Goal: Task Accomplishment & Management: Manage account settings

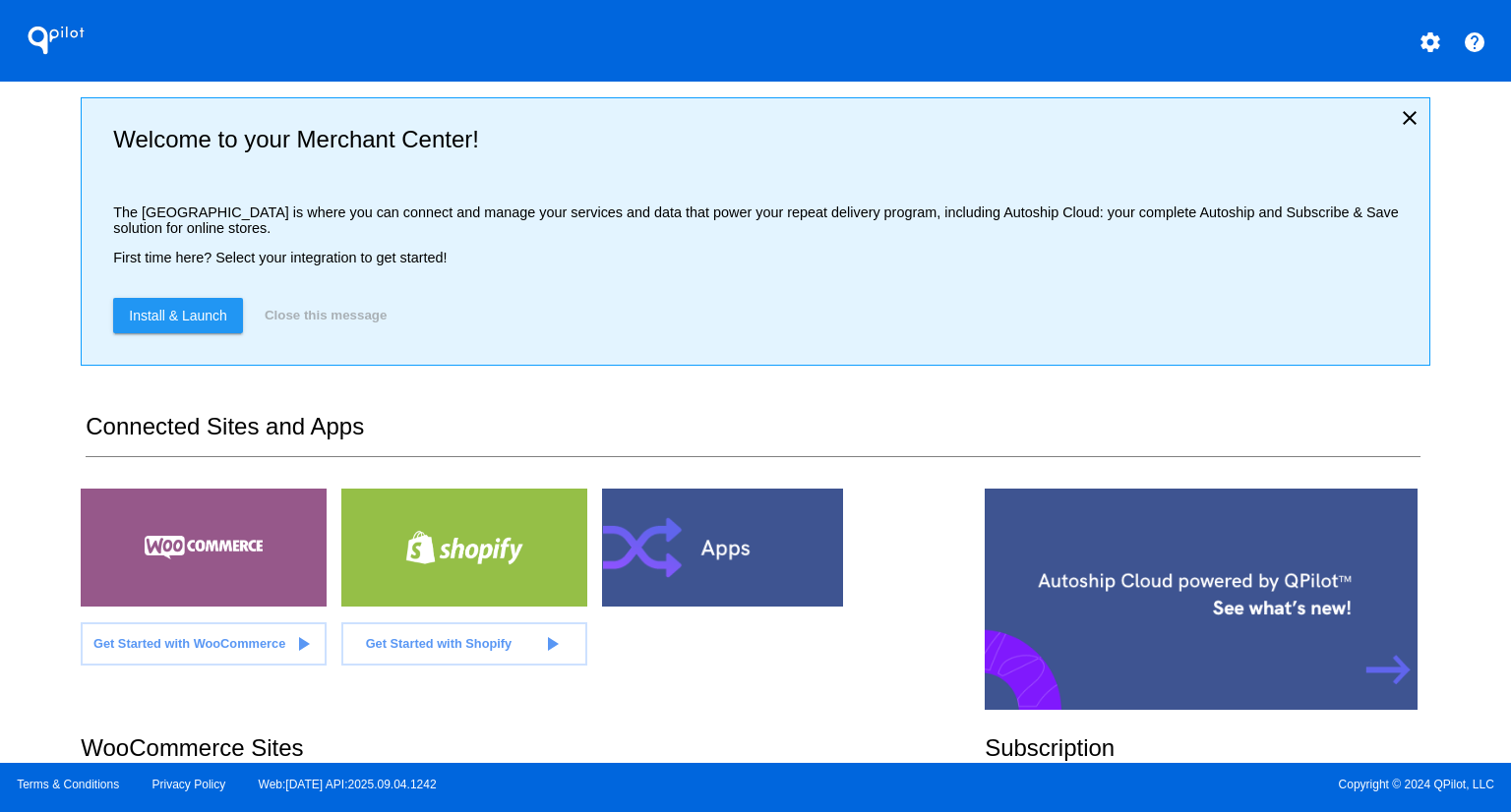
click at [24, 375] on div "QPilot settings help Welcome to your Merchant Center! The [GEOGRAPHIC_DATA] is …" at bounding box center [756, 382] width 1511 height 763
click at [0, 609] on div "QPilot settings help Welcome to your Merchant Center! The [GEOGRAPHIC_DATA] is …" at bounding box center [756, 382] width 1511 height 763
click at [17, 353] on div "QPilot settings help Welcome to your Merchant Center! The [GEOGRAPHIC_DATA] is …" at bounding box center [756, 382] width 1511 height 763
click at [1446, 205] on div "QPilot settings help Welcome to your Merchant Center! The [GEOGRAPHIC_DATA] is …" at bounding box center [756, 382] width 1511 height 763
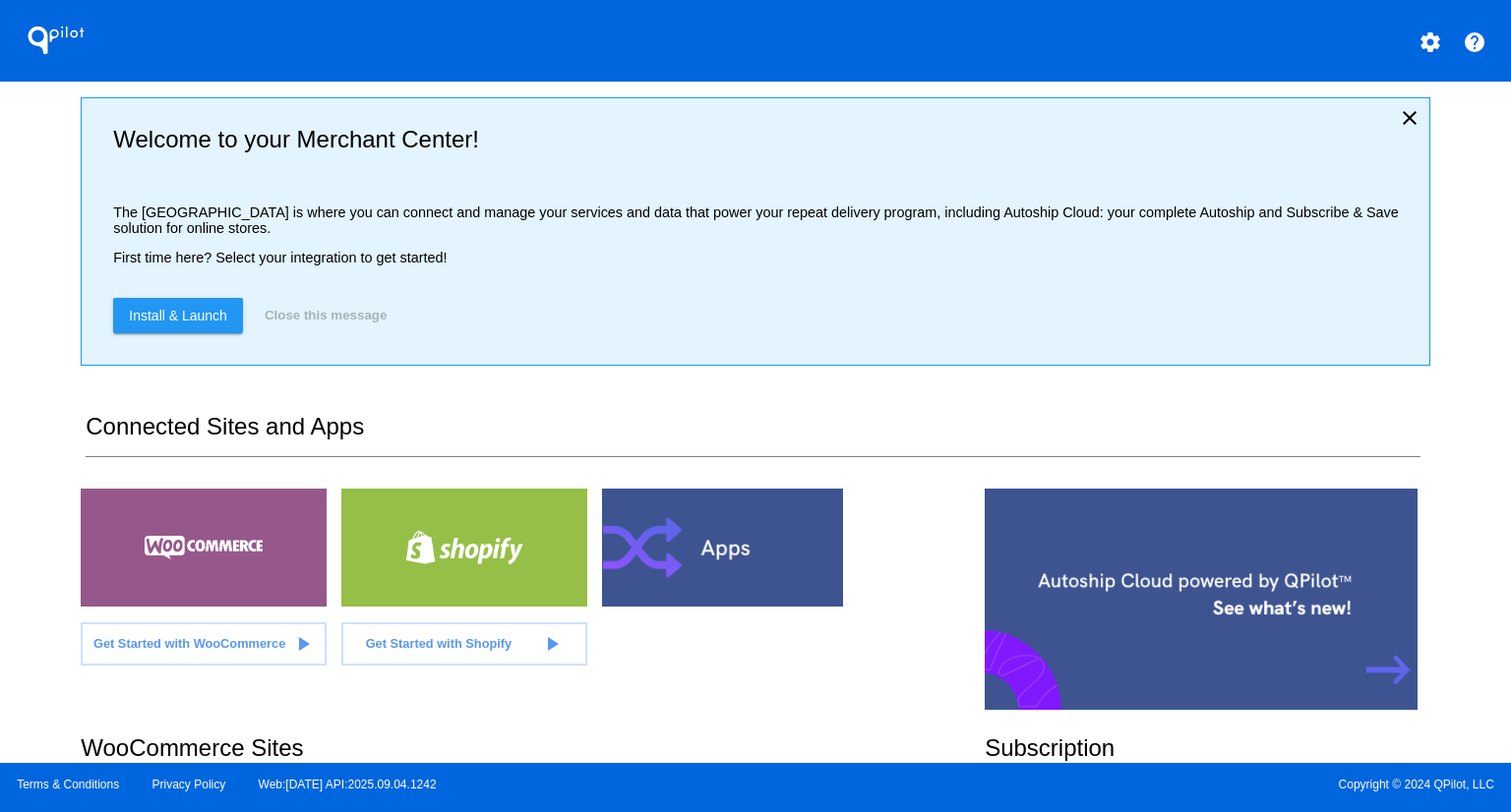
scroll to position [265, 0]
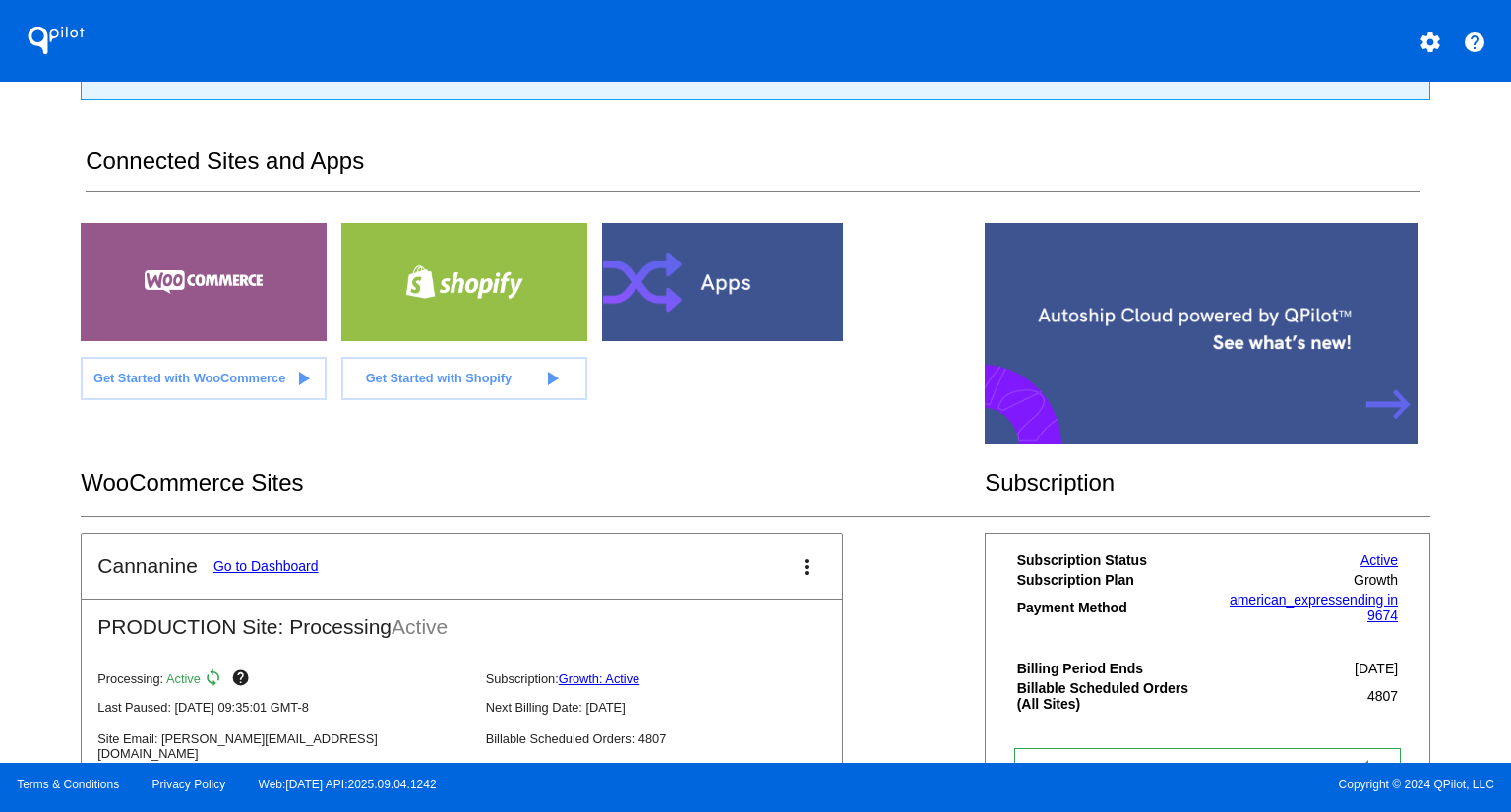
click at [240, 565] on link "Go to Dashboard" at bounding box center [266, 567] width 106 height 16
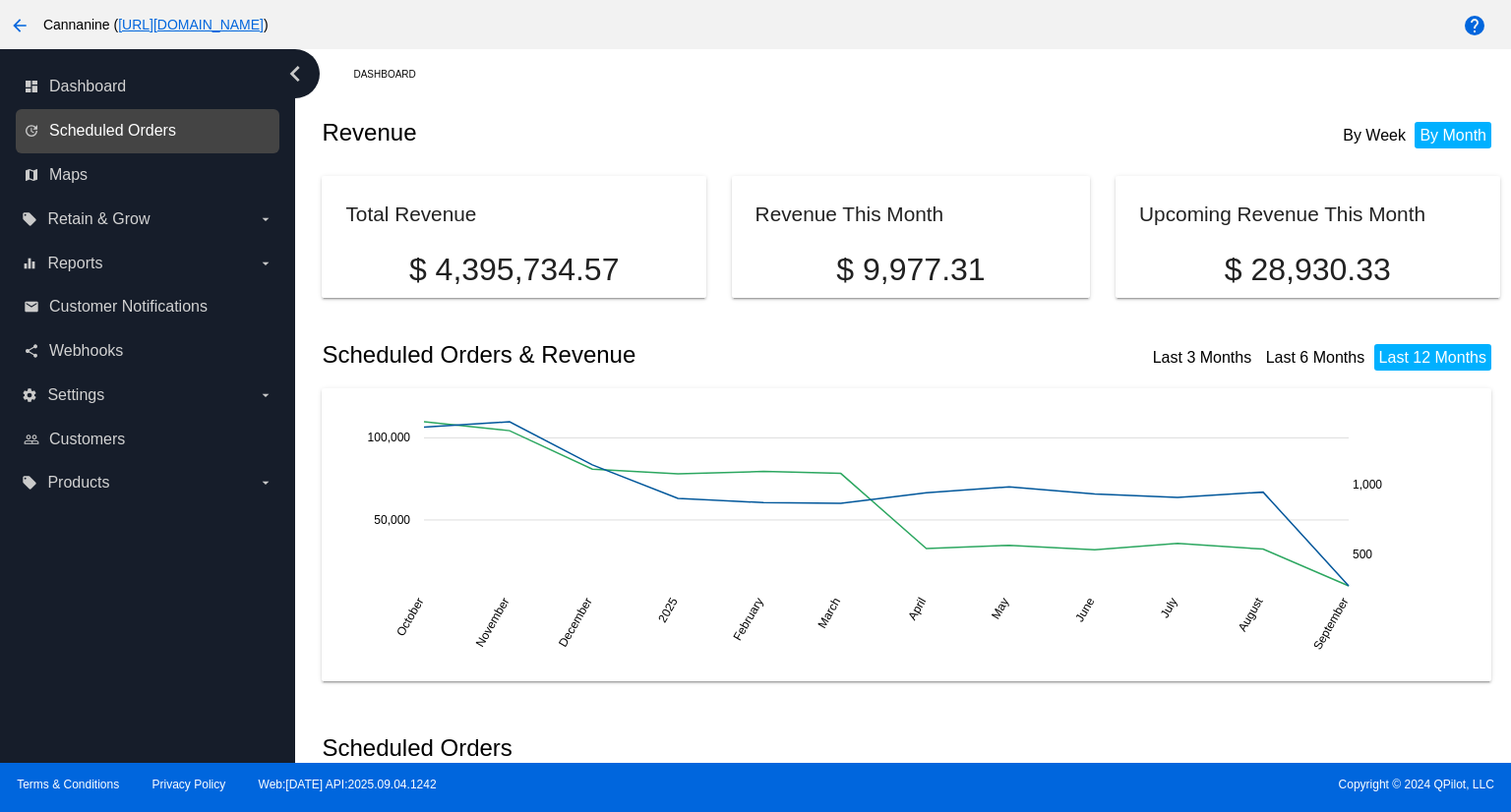
click at [148, 124] on span "Scheduled Orders" at bounding box center [112, 131] width 127 height 18
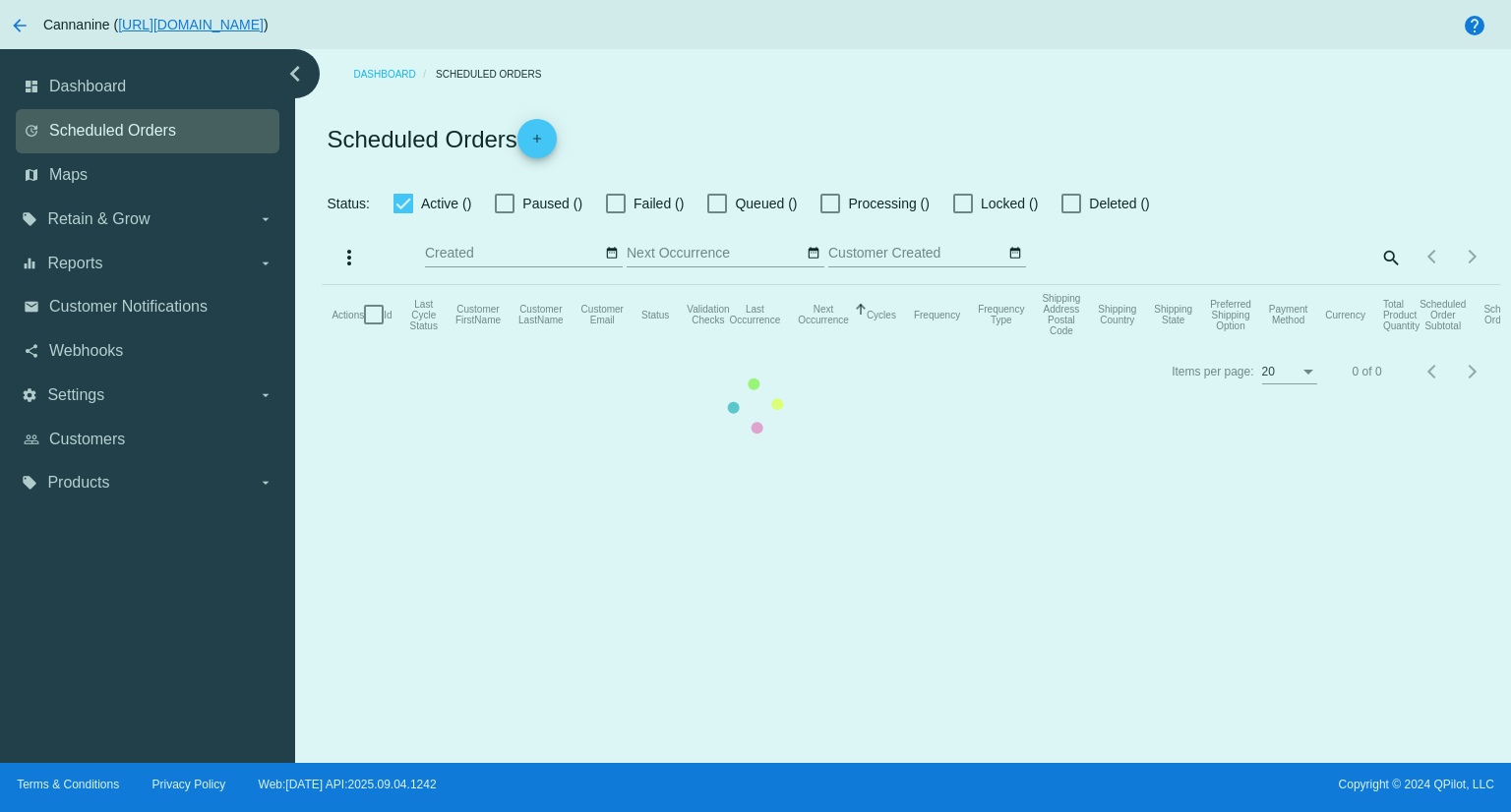
checkbox input "true"
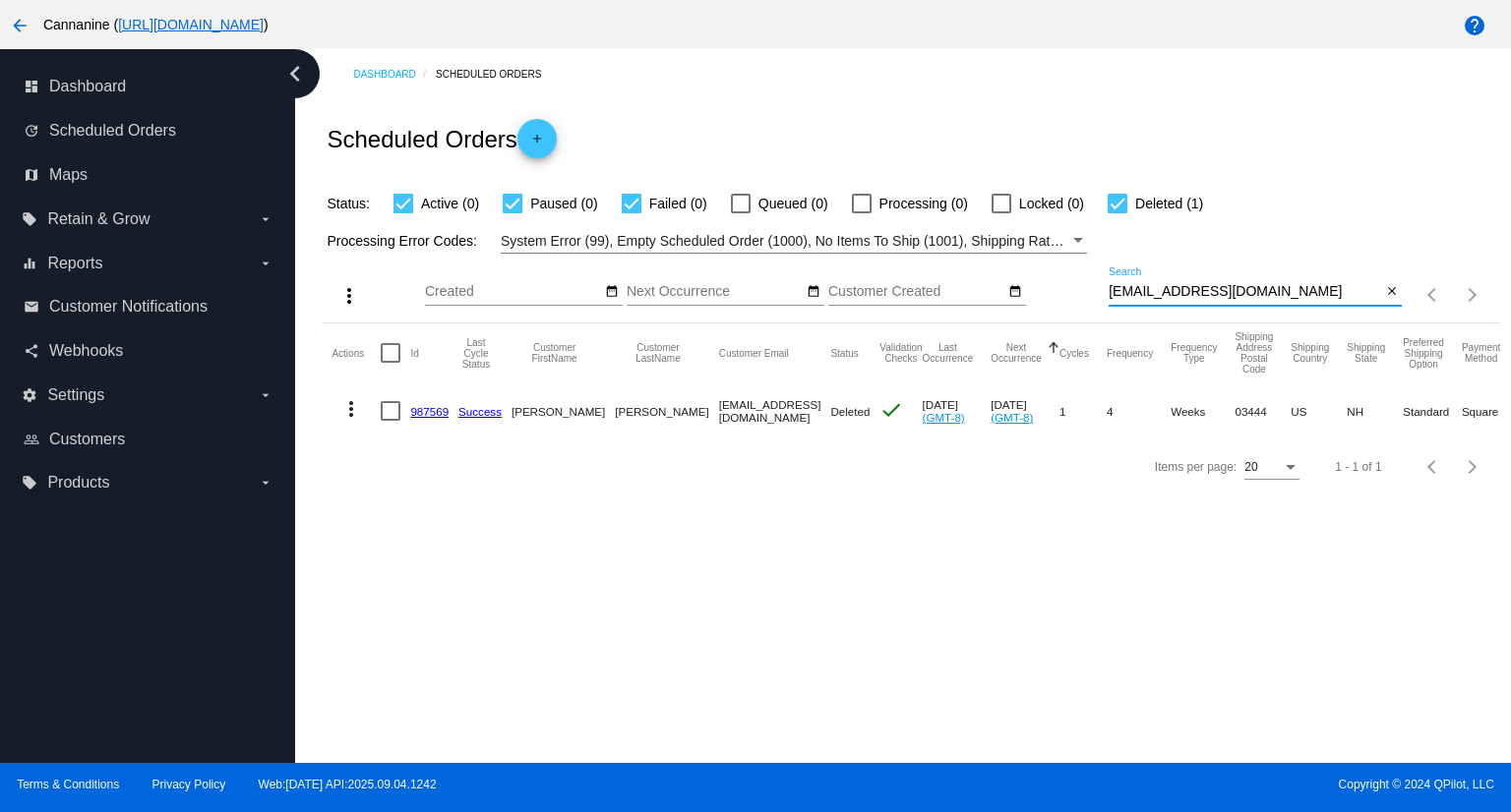
click at [1263, 292] on input "[EMAIL_ADDRESS][DOMAIN_NAME]" at bounding box center [1244, 292] width 272 height 16
paste input "dtreyb603"
click at [1149, 288] on input "[EMAIL_ADDRESS][DOMAIN_NAME]" at bounding box center [1244, 292] width 272 height 16
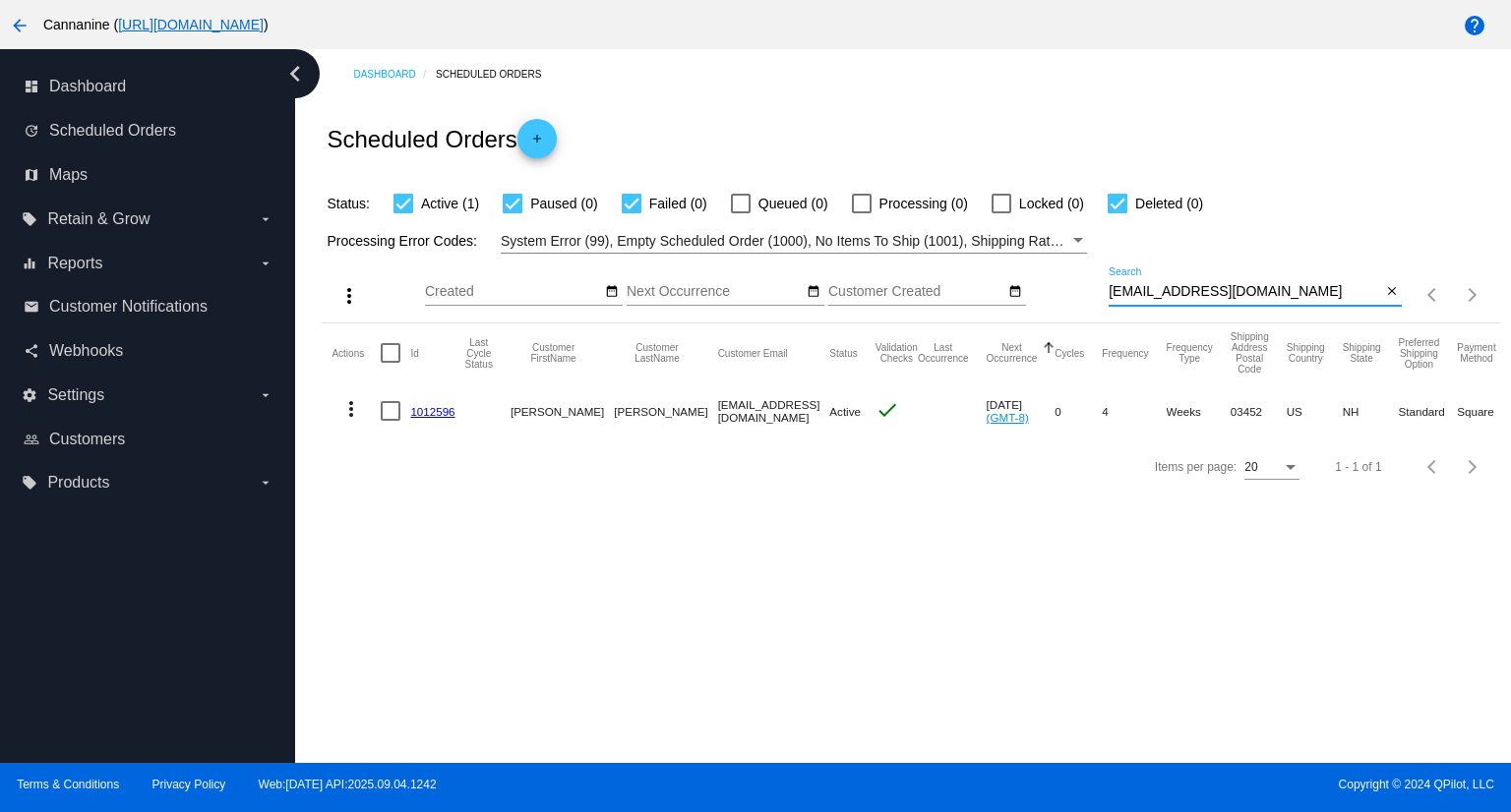
click at [1149, 288] on input "[EMAIL_ADDRESS][DOMAIN_NAME]" at bounding box center [1244, 292] width 272 height 16
type input "[EMAIL_ADDRESS][DOMAIN_NAME]"
click at [351, 408] on mat-icon "more_vert" at bounding box center [351, 409] width 24 height 24
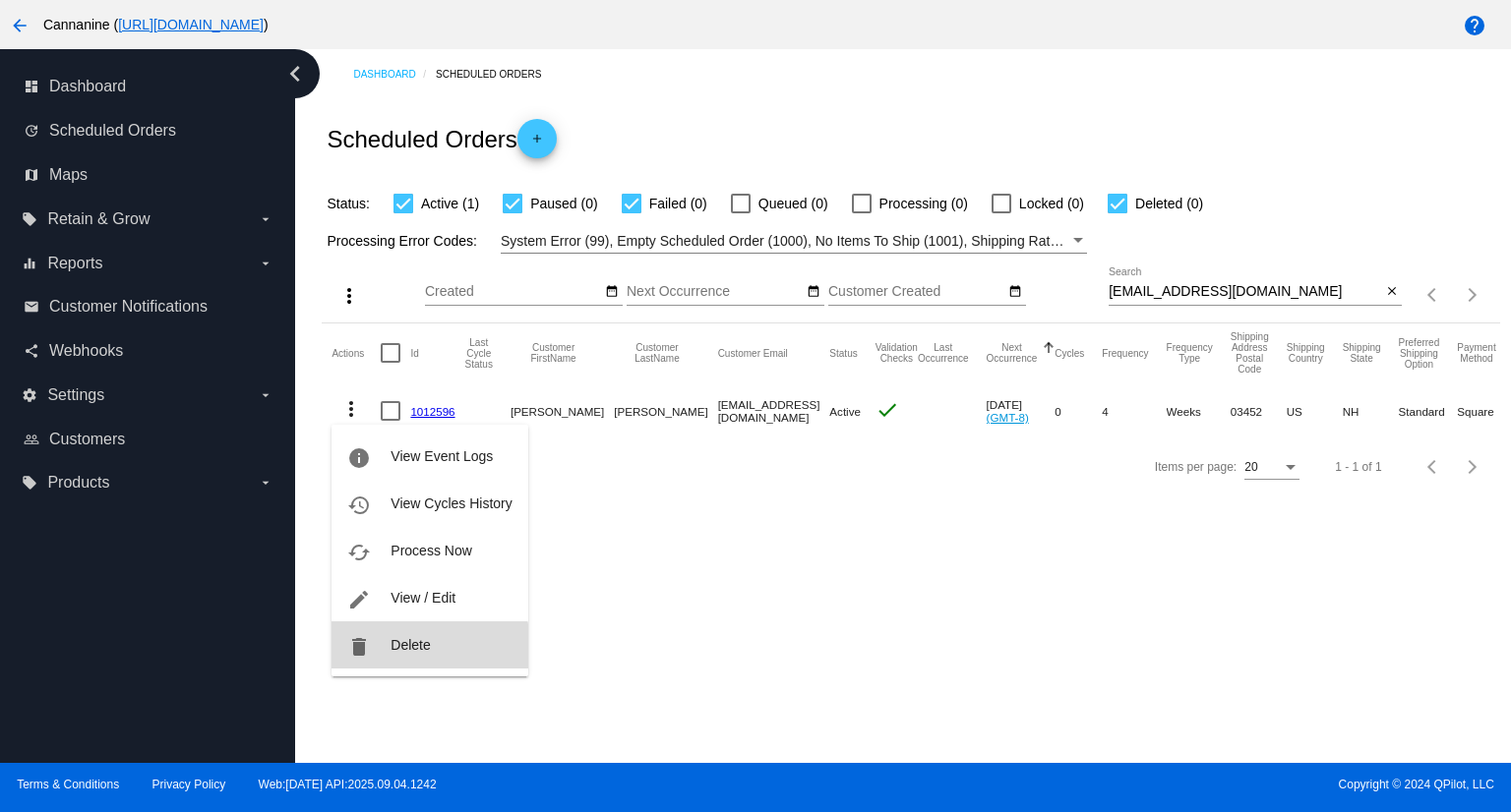
click at [425, 649] on span "Delete" at bounding box center [410, 646] width 39 height 16
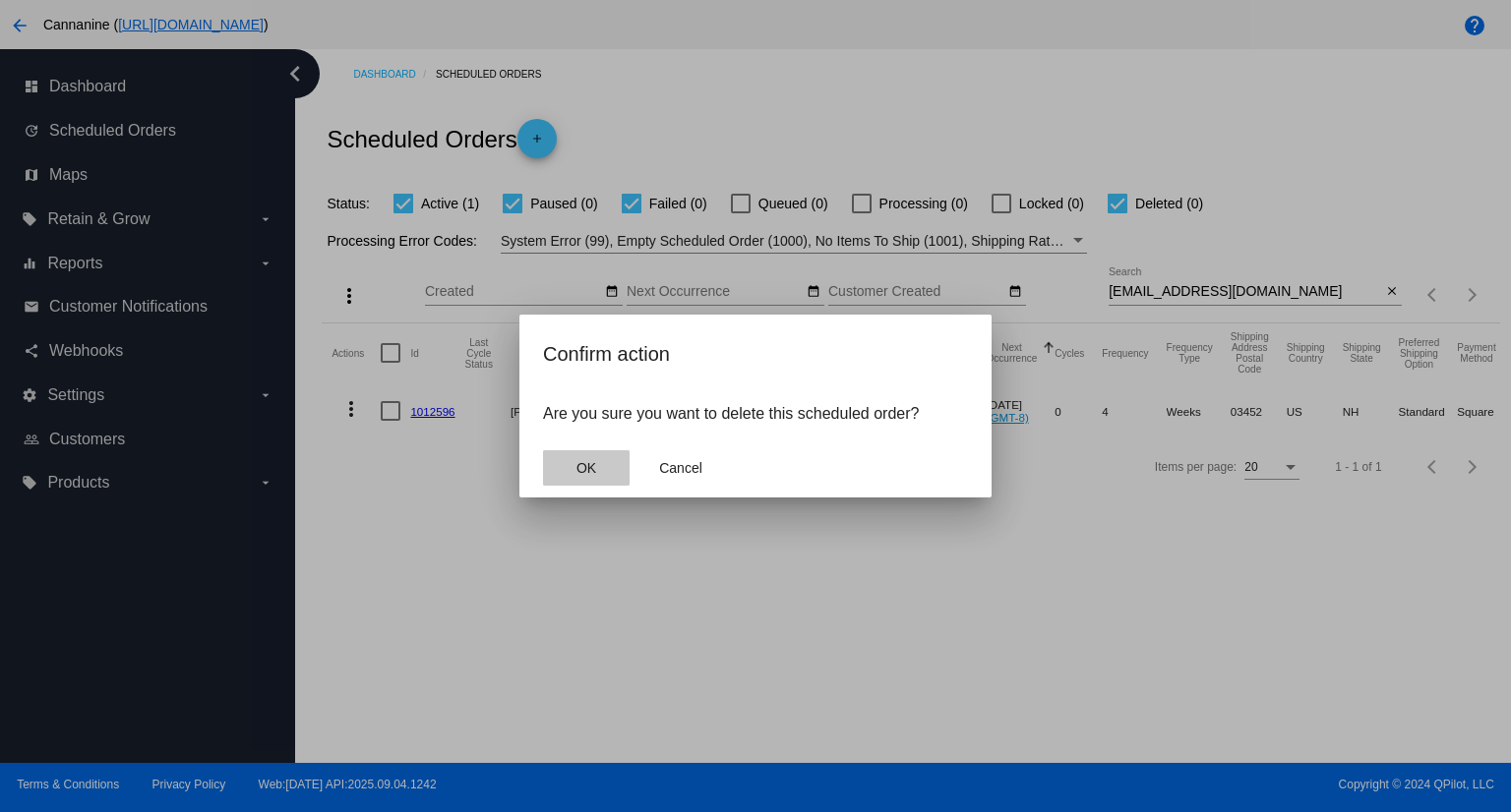
click at [584, 469] on span "OK" at bounding box center [586, 468] width 20 height 16
